Goal: Transaction & Acquisition: Purchase product/service

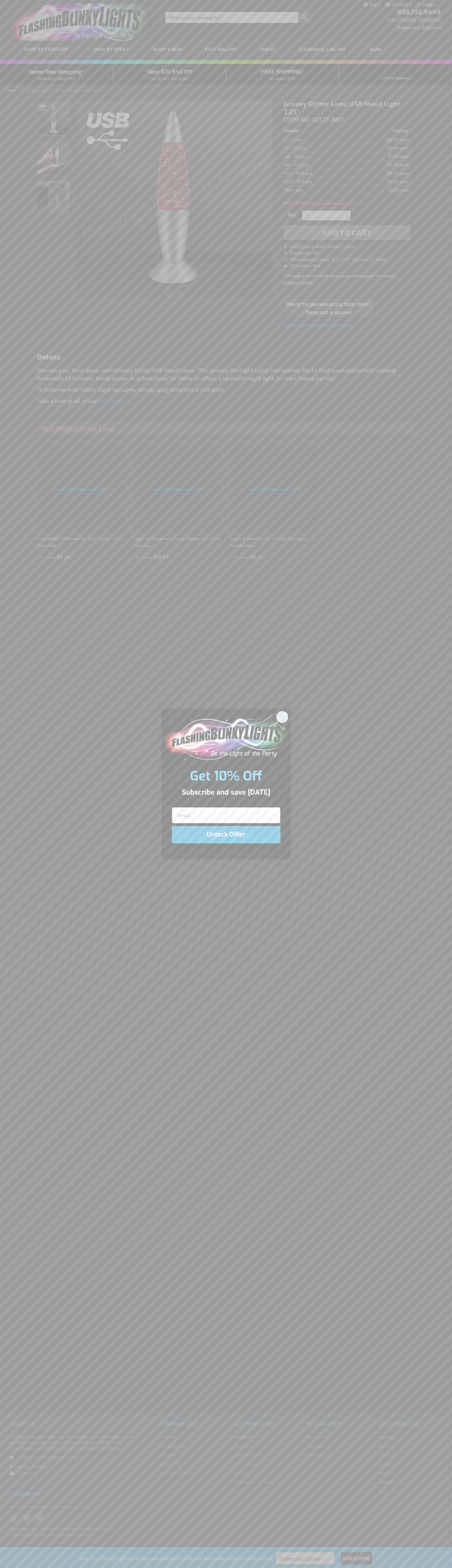
click at [282, 716] on icon "Close dialog" at bounding box center [281, 716] width 4 height 4
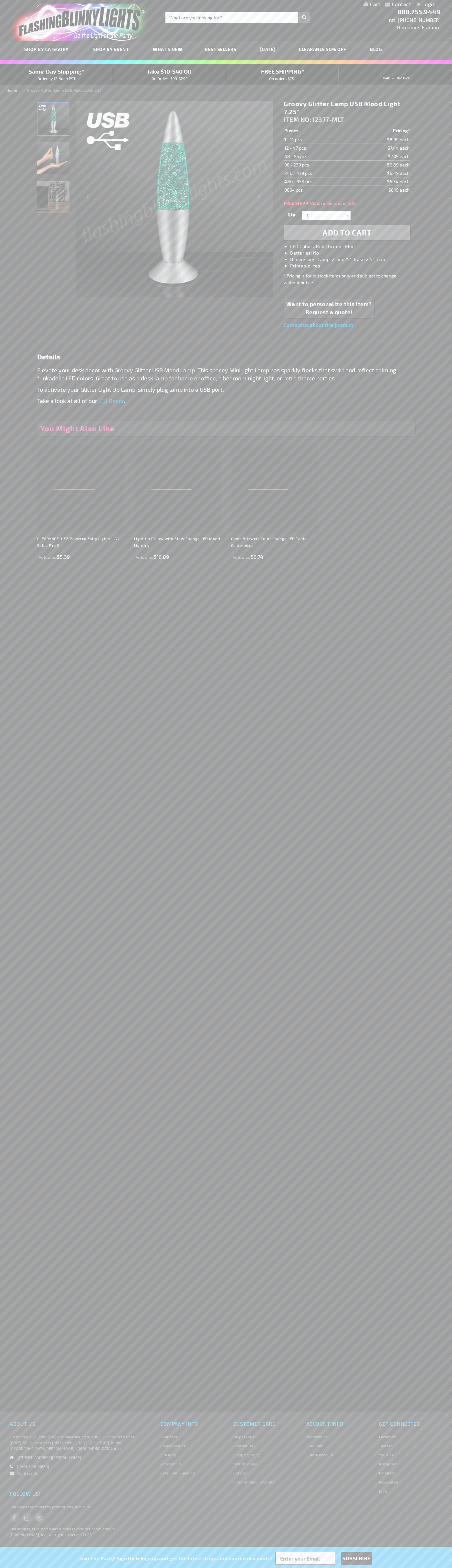
click at [353, 247] on li "LED Colors: Red | Green | Blue" at bounding box center [353, 247] width 126 height 7
click at [347, 233] on span "Add to Cart" at bounding box center [347, 232] width 49 height 9
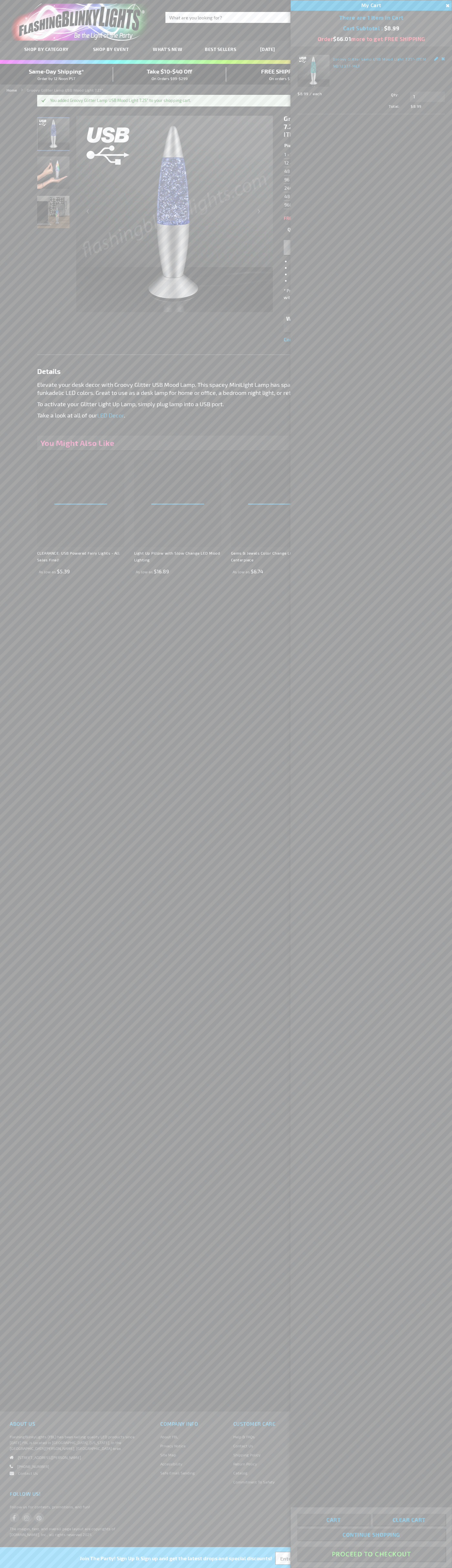
click at [371, 1554] on button "Proceed To Checkout" at bounding box center [371, 1554] width 148 height 15
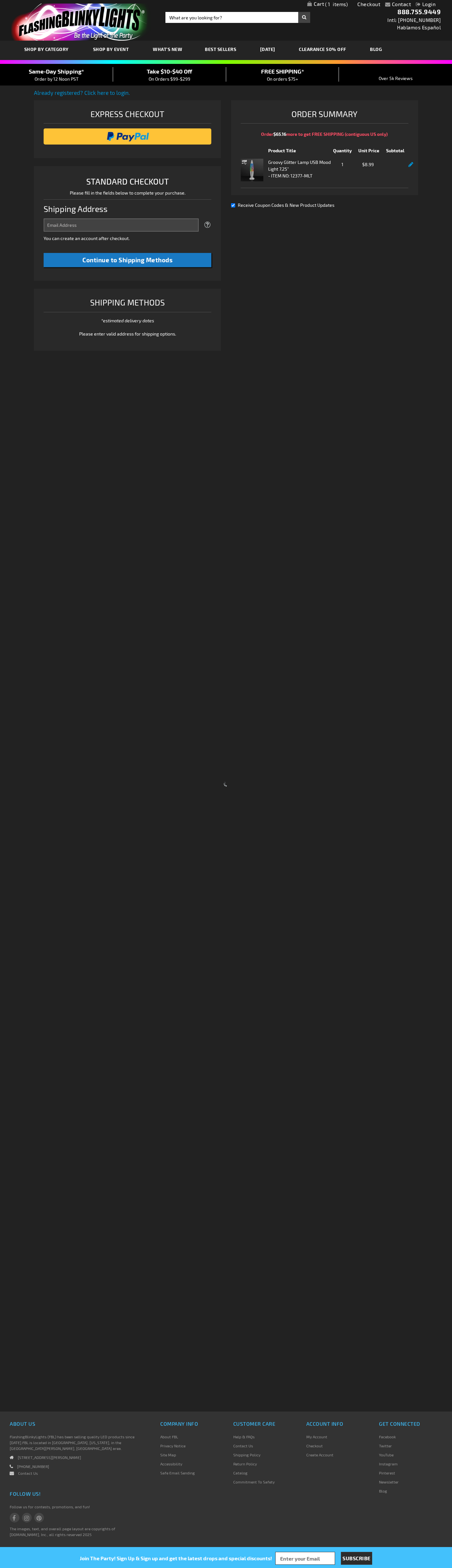
select select "US"
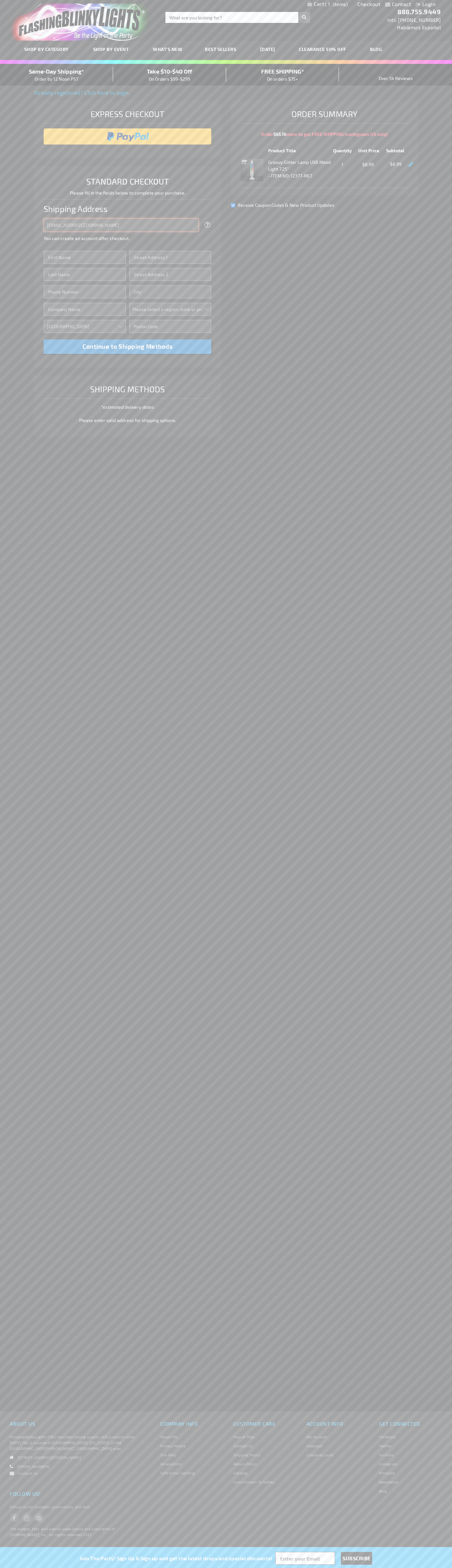
type input "johnsmith005@storebotmail.joonix.net"
type input "John"
type input "4581 Webb Street"
type input "First floor"
type input "pryor"
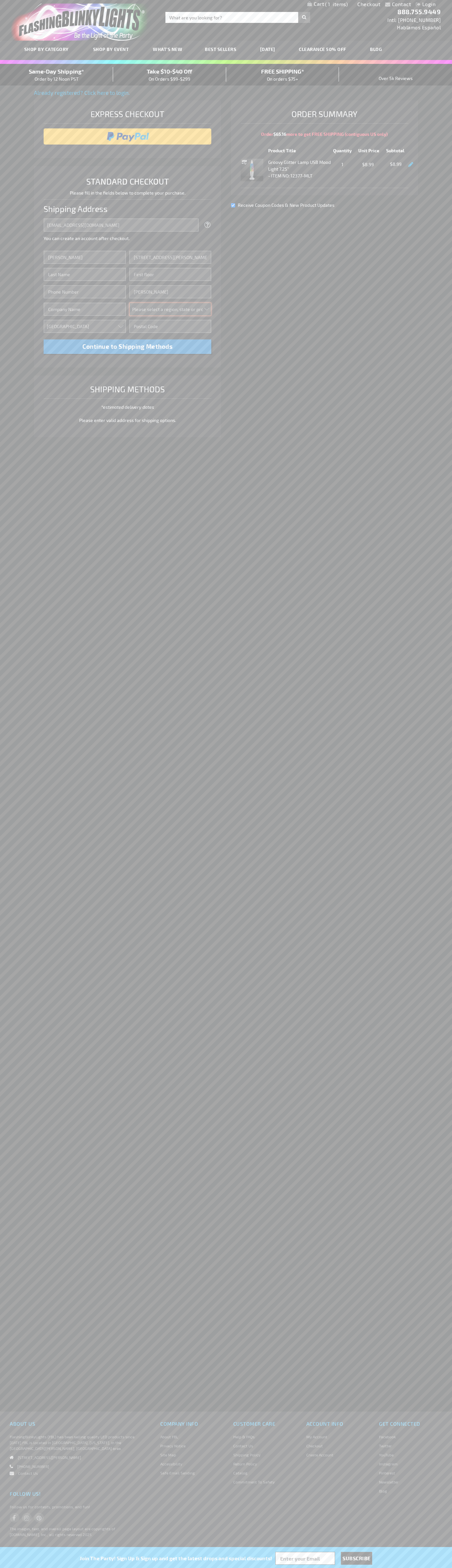
select select "48"
type input "74361"
type input "Smith"
type input "6502530000"
type input "John Smith"
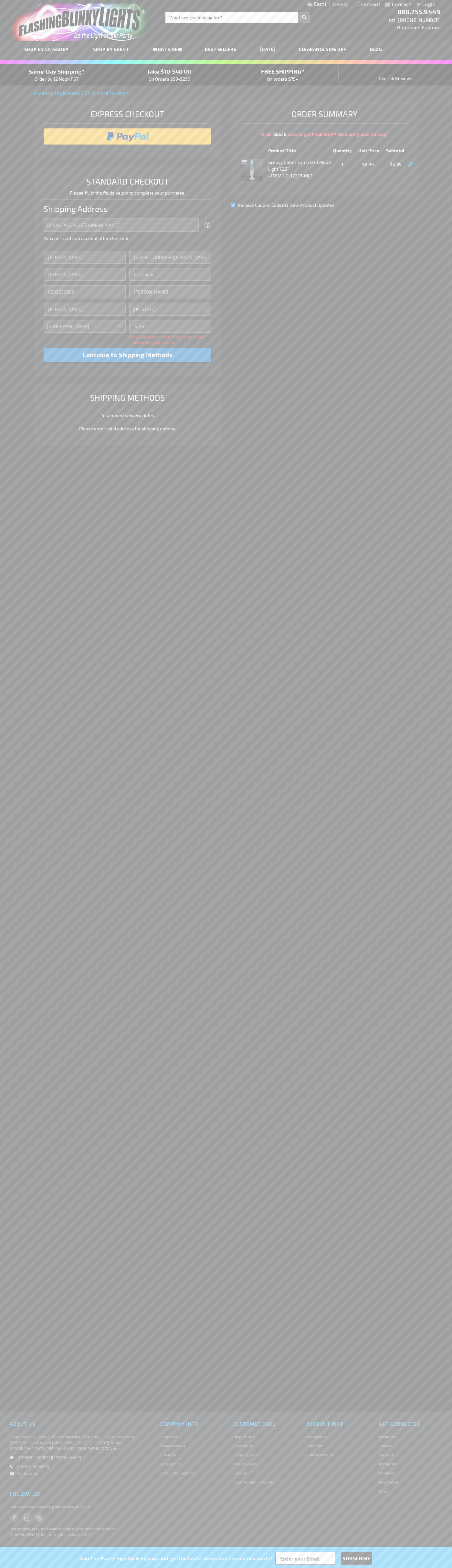
click at [57, 75] on div "Same-Day Shipping* Order by 12 Noon PST" at bounding box center [57, 74] width 113 height 15
click at [127, 136] on input "image" at bounding box center [127, 136] width 161 height 13
